Goal: Find specific page/section: Find specific page/section

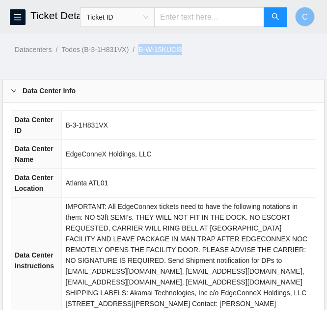
click at [247, 50] on ol "Datacenters / Todos (B-3-1H831VX) / B-W-15KUCI8 /" at bounding box center [171, 49] width 312 height 11
click at [32, 98] on div "Data Center Info" at bounding box center [163, 90] width 321 height 23
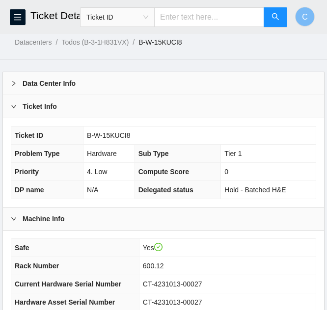
scroll to position [147, 0]
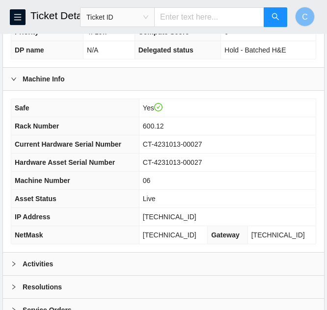
click at [74, 270] on div "Activities" at bounding box center [163, 264] width 321 height 23
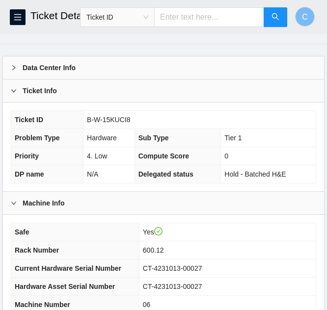
scroll to position [0, 0]
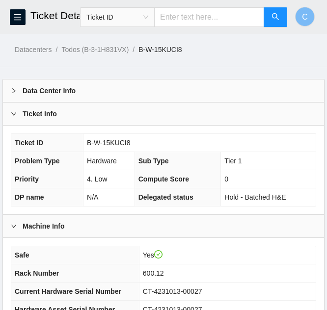
click at [36, 121] on div "Ticket Info" at bounding box center [163, 113] width 321 height 23
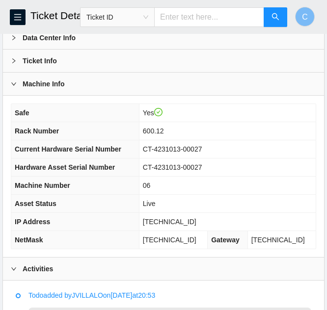
scroll to position [49, 0]
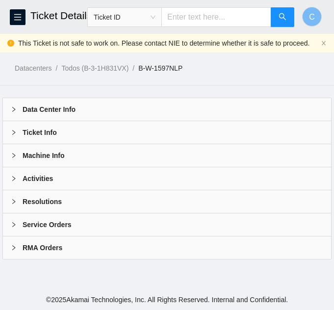
click at [56, 114] on b "Data Center Info" at bounding box center [49, 109] width 53 height 11
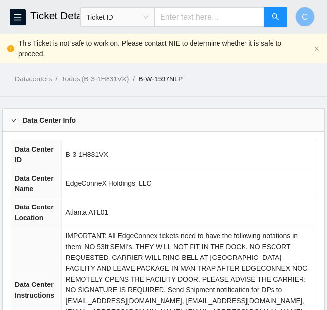
click at [64, 115] on b "Data Center Info" at bounding box center [49, 120] width 53 height 11
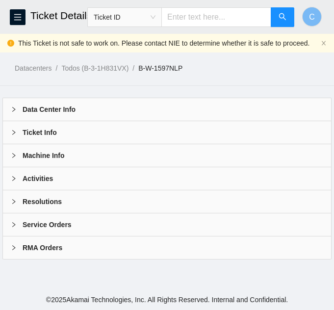
click at [64, 170] on div "Activities" at bounding box center [167, 178] width 328 height 23
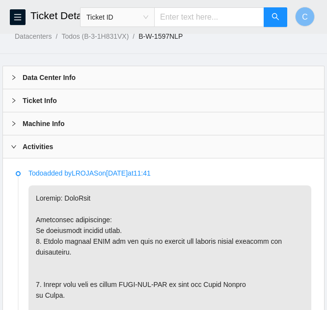
scroll to position [98, 0]
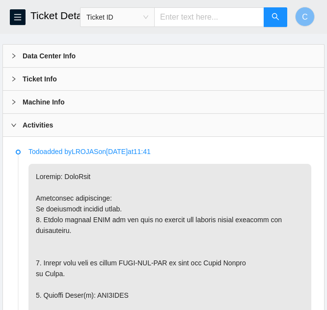
scroll to position [49, 0]
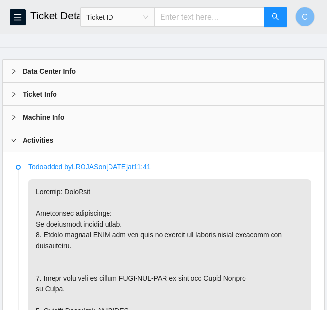
click at [80, 106] on div "Machine Info" at bounding box center [163, 117] width 321 height 23
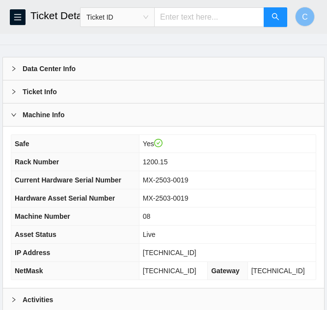
scroll to position [18, 0]
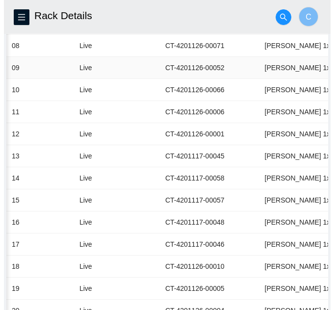
scroll to position [0, 395]
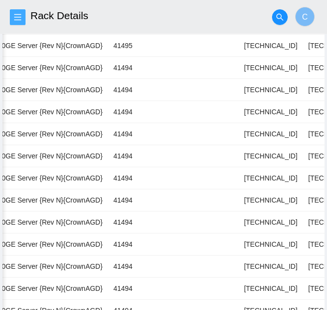
click at [11, 12] on button "button" at bounding box center [18, 17] width 16 height 16
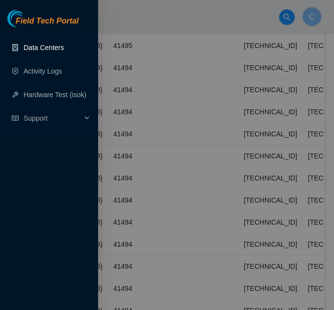
click at [44, 47] on link "Data Centers" at bounding box center [44, 48] width 40 height 8
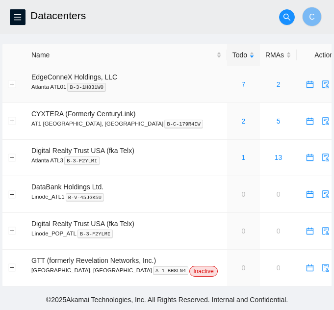
click at [232, 87] on div "7" at bounding box center [243, 84] width 22 height 11
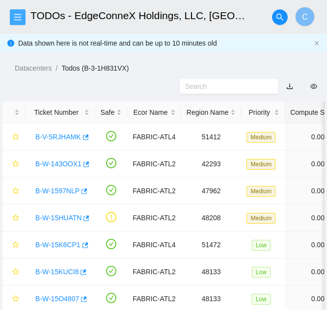
click at [16, 20] on icon "menu" at bounding box center [17, 17] width 7 height 6
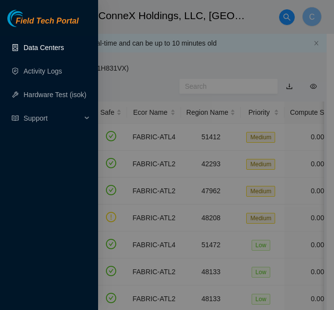
click at [45, 46] on link "Data Centers" at bounding box center [44, 48] width 40 height 8
